Goal: Transaction & Acquisition: Purchase product/service

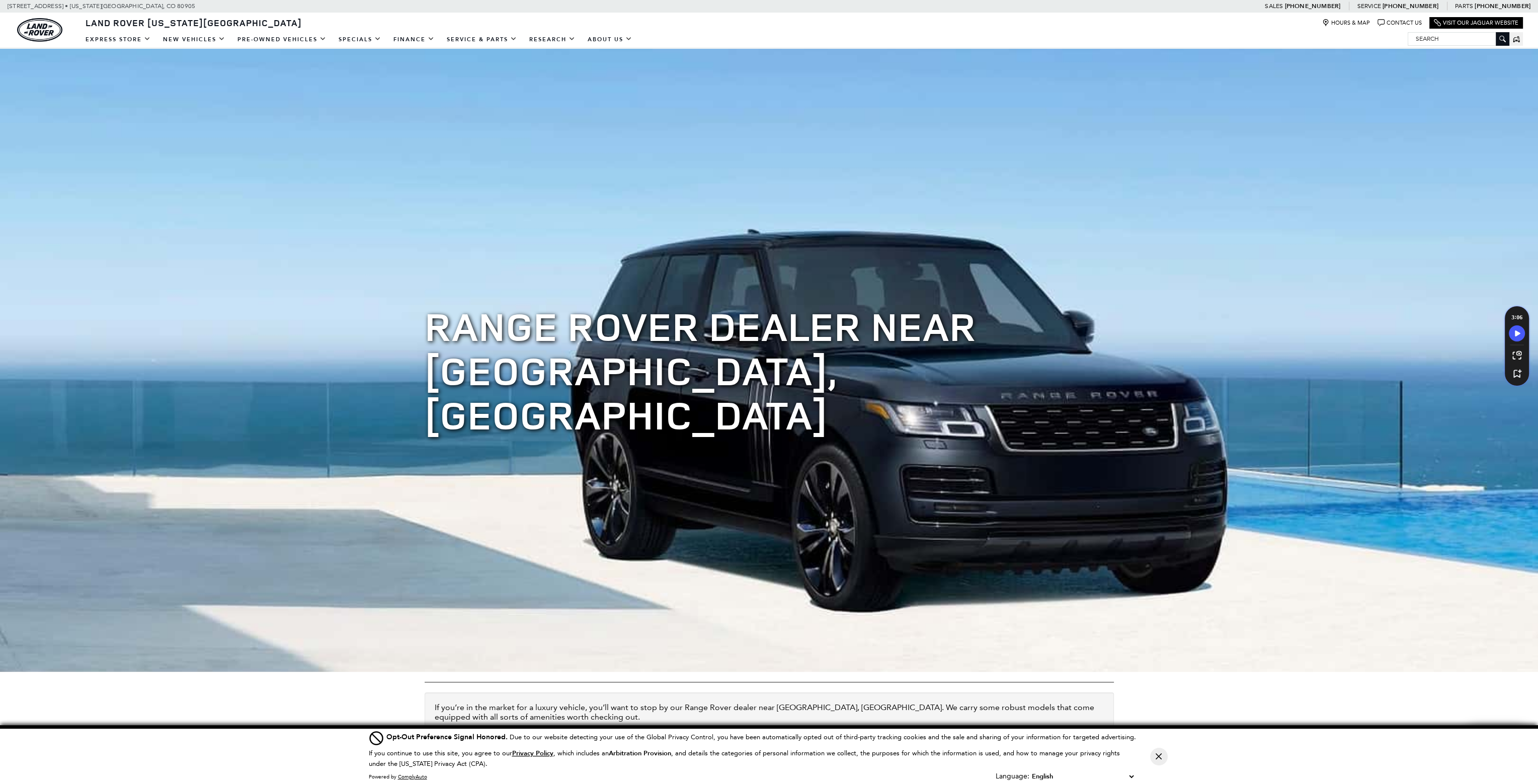
click at [732, 31] on div "EXPRESS STORE Shop All Models How Express Works New Vehicles View New Vehicles …" at bounding box center [769, 39] width 1538 height 18
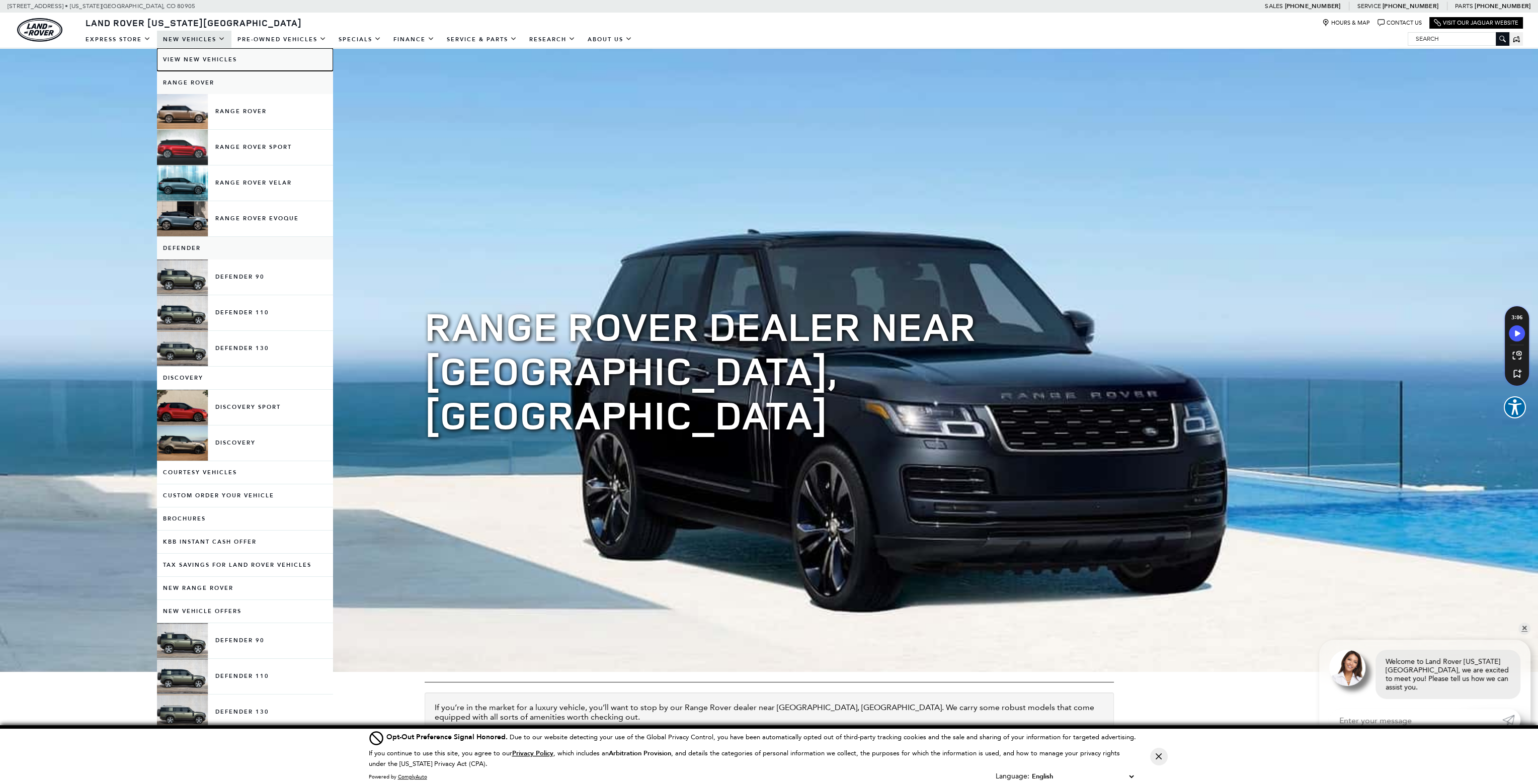
click at [194, 59] on link "View New Vehicles" at bounding box center [244, 59] width 176 height 23
